Goal: Task Accomplishment & Management: Use online tool/utility

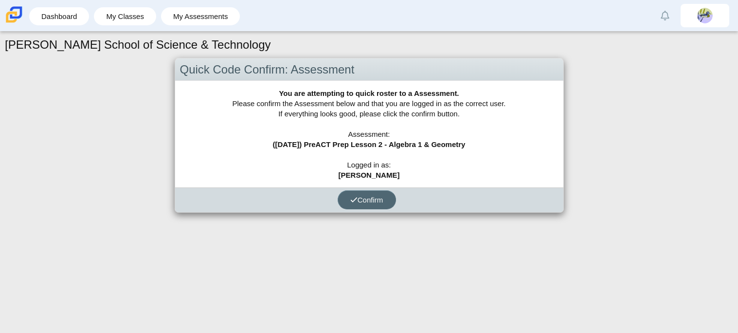
click at [365, 201] on span "Confirm" at bounding box center [366, 200] width 33 height 8
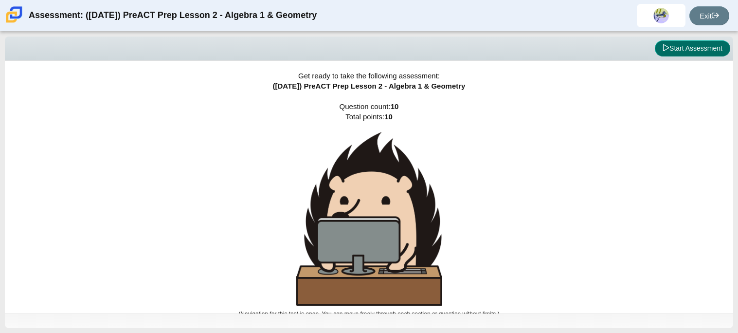
click at [691, 41] on button "Start Assessment" at bounding box center [692, 48] width 75 height 17
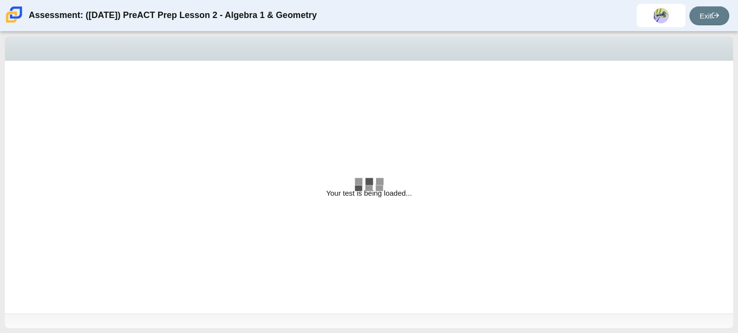
select select "bbf5d072-3e0b-44c4-9a12-6e7c9033f65b"
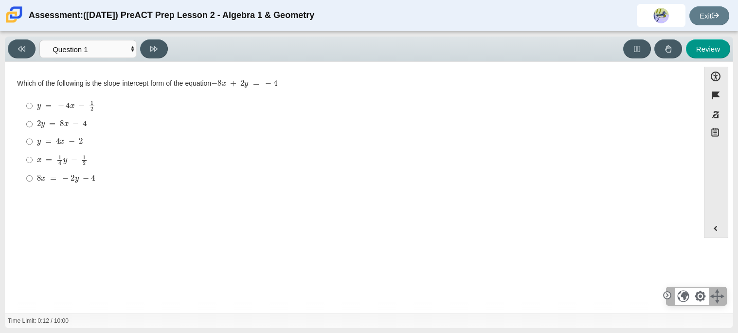
click at [78, 123] on mjx-c "Assessment items" at bounding box center [75, 123] width 6 height 5
click at [33, 123] on input "2 y = 8 x − 4 2 y = 8 x − 4" at bounding box center [29, 124] width 6 height 18
radio input "true"
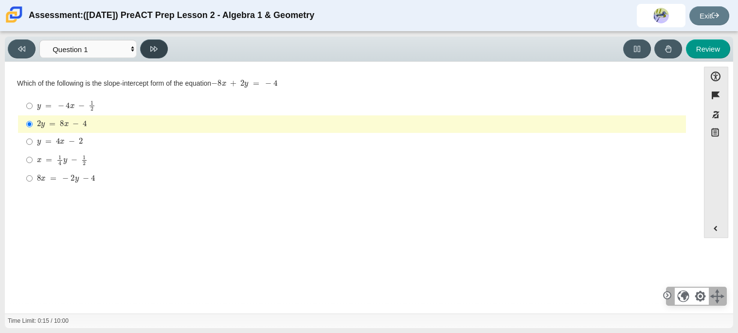
click at [165, 50] on button at bounding box center [154, 48] width 28 height 19
select select "ed62e223-81bd-4cbf-ab48-ab975844bd1f"
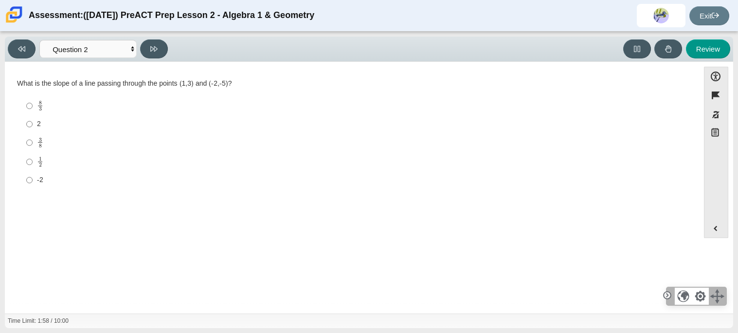
click at [316, 102] on div "8 3" at bounding box center [359, 105] width 645 height 11
click at [33, 102] on input "8 3 8 thirds" at bounding box center [29, 105] width 6 height 19
radio input "true"
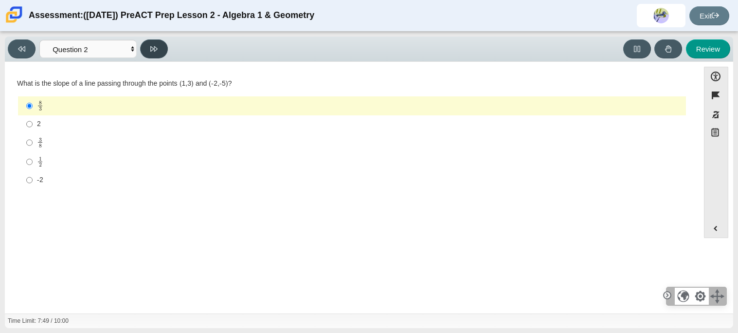
click at [152, 50] on icon at bounding box center [153, 48] width 7 height 5
select select "97f4f5fa-a52e-4fed-af51-565bfcdf47cb"
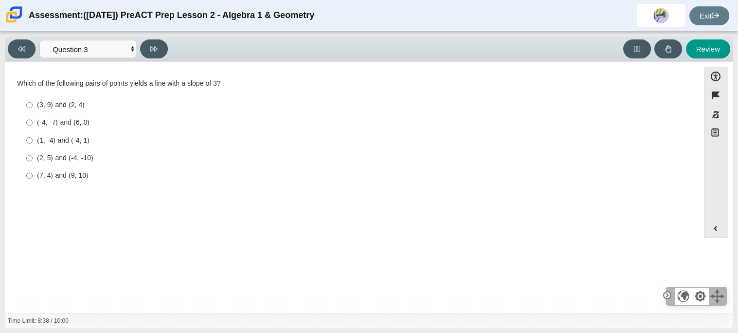
click at [81, 146] on label "(1, -4) and (-4, 1) (1, -4) and (-4, 1)" at bounding box center [352, 140] width 666 height 18
click at [33, 146] on input "(1, -4) and (-4, 1) (1, -4) and (-4, 1)" at bounding box center [29, 140] width 6 height 18
radio input "true"
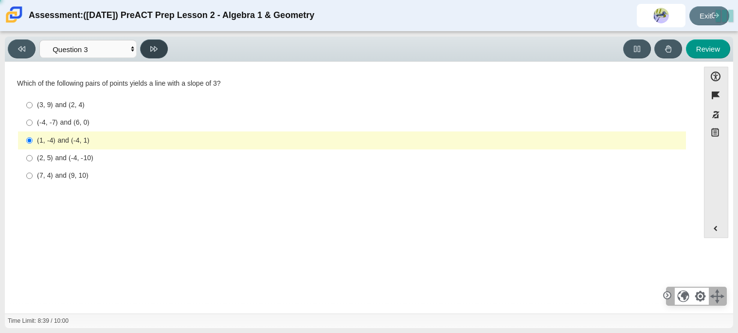
click at [147, 51] on button at bounding box center [154, 48] width 28 height 19
select select "89427bb7-e313-4f00-988f-8b8255897029"
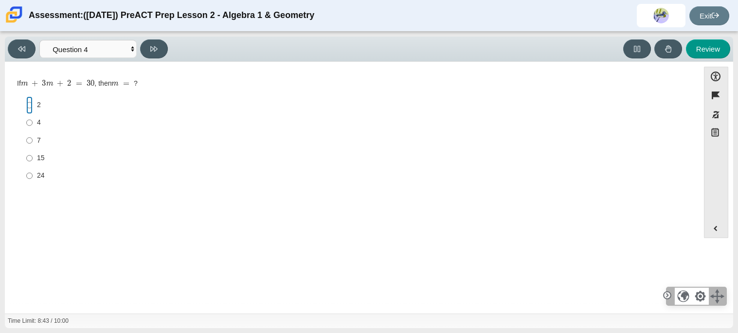
click at [29, 108] on input "2 2" at bounding box center [29, 105] width 6 height 18
radio input "true"
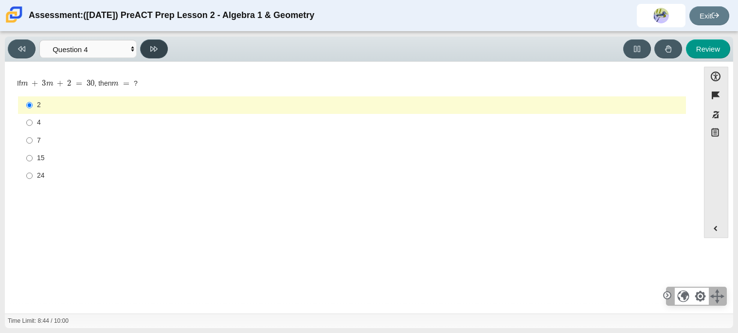
click at [141, 46] on button at bounding box center [154, 48] width 28 height 19
select select "489dcffd-4e6a-49cf-a9d6-ad1d4a911a4e"
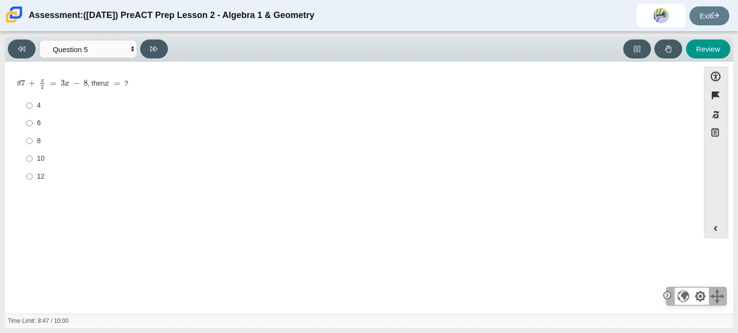
click at [42, 157] on div "10" at bounding box center [359, 159] width 645 height 10
click at [33, 157] on input "10 10" at bounding box center [29, 159] width 6 height 18
radio input "true"
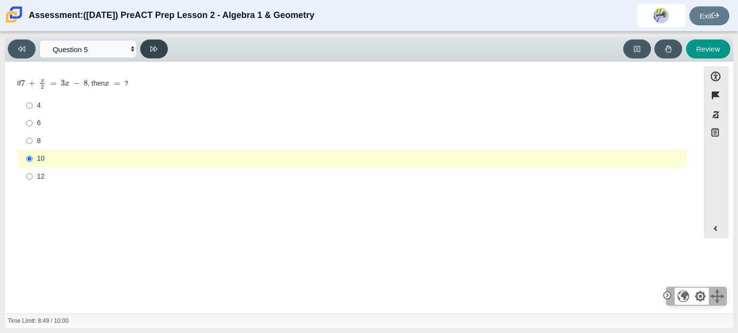
click at [156, 57] on button at bounding box center [154, 48] width 28 height 19
select select "210571de-36a6-4d8e-a361-ceff8ef801dc"
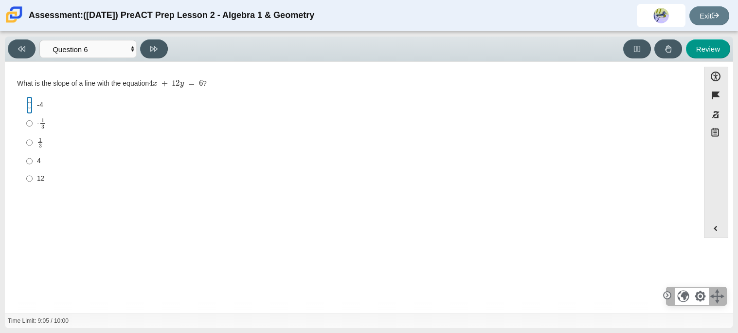
click at [27, 108] on input "-4 -4" at bounding box center [29, 105] width 6 height 18
radio input "true"
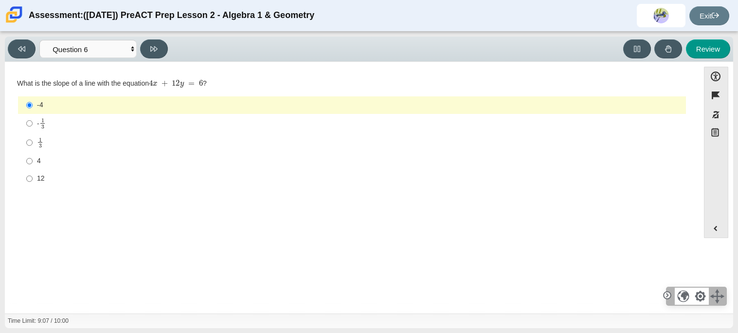
click at [36, 156] on label "4 4" at bounding box center [352, 161] width 666 height 18
click at [33, 156] on input "4 4" at bounding box center [29, 161] width 6 height 18
radio input "true"
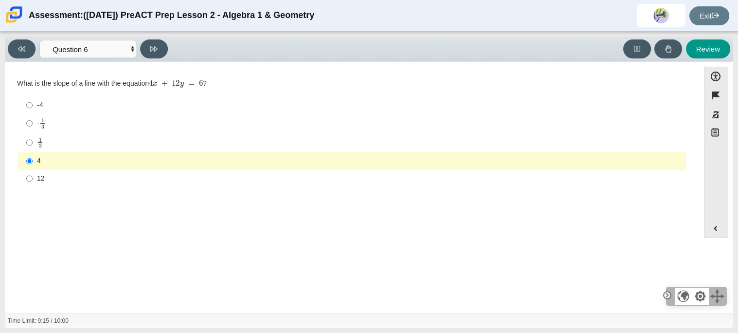
click at [165, 58] on div "Viewing Question 6 of 10 in Pacing Mode Questions Question 1 Question 2 Questio…" at bounding box center [90, 48] width 164 height 19
click at [161, 53] on button at bounding box center [154, 48] width 28 height 19
select select "ec95ace6-bebc-42b8-9428-40567494d4da"
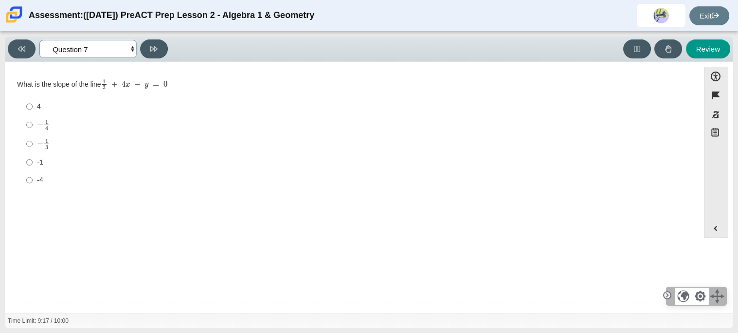
click at [131, 50] on select "Questions Question 1 Question 2 Question 3 Question 4 Question 5 Question 6 Que…" at bounding box center [87, 49] width 97 height 18
click at [147, 97] on ul "4 4 − 1 4 negative 1 fourth − 1 3 negative 1 third -1 -1 -4 -4" at bounding box center [352, 143] width 669 height 92
click at [36, 172] on label "-4 -4" at bounding box center [352, 180] width 666 height 18
click at [33, 172] on input "-4 -4" at bounding box center [29, 180] width 6 height 18
radio input "true"
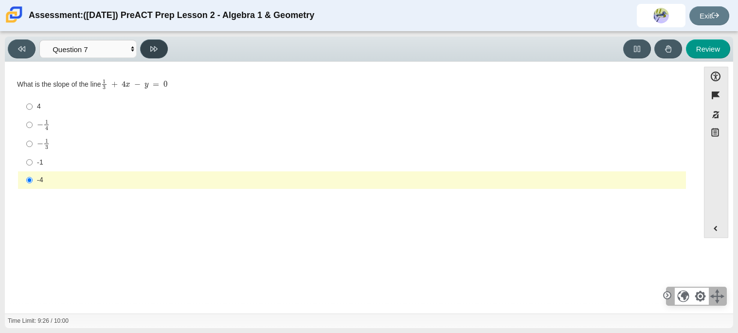
click at [148, 54] on button at bounding box center [154, 48] width 28 height 19
select select "ce81fe10-bf29-4b5e-8bd7-4f47f2fed4d8"
